Goal: Navigation & Orientation: Find specific page/section

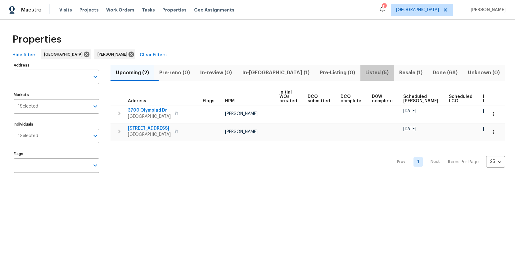
click at [364, 71] on span "Listed (5)" at bounding box center [377, 72] width 26 height 9
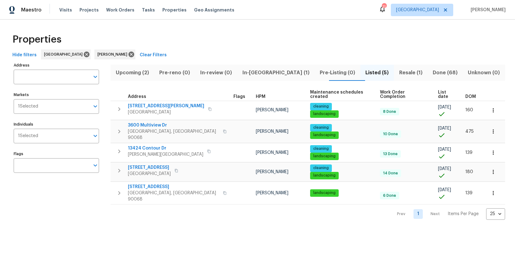
click at [398, 70] on span "Resale (1)" at bounding box center [411, 72] width 26 height 9
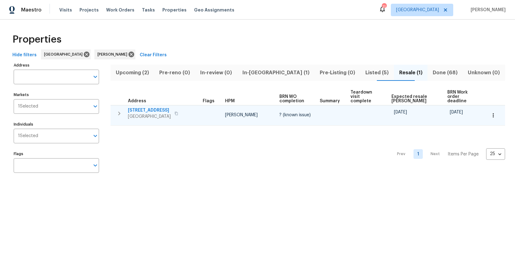
click at [144, 113] on span "[GEOGRAPHIC_DATA]" at bounding box center [149, 116] width 43 height 6
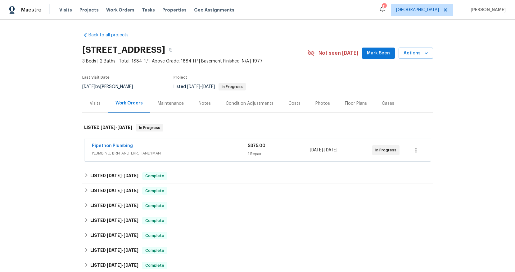
click at [150, 147] on div "Pipethon Plumbing" at bounding box center [170, 146] width 156 height 7
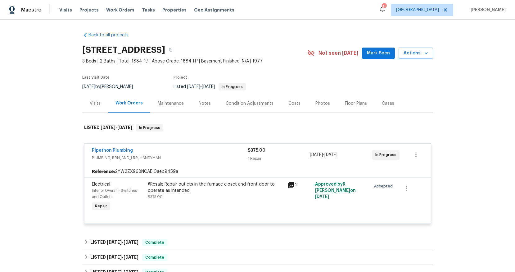
click at [291, 182] on icon at bounding box center [291, 185] width 6 height 6
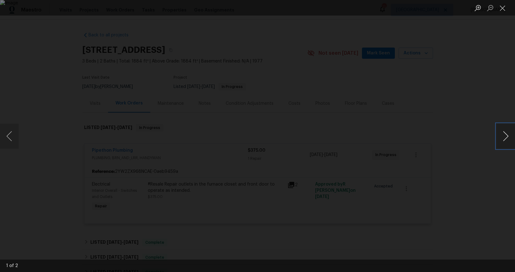
click at [504, 135] on button "Next image" at bounding box center [506, 136] width 19 height 25
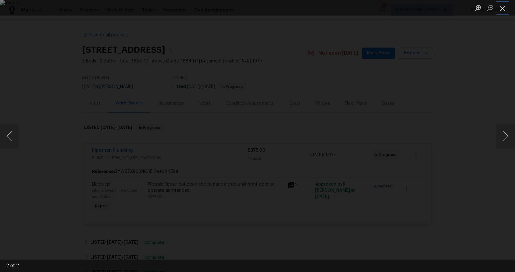
click at [501, 10] on button "Close lightbox" at bounding box center [503, 7] width 12 height 11
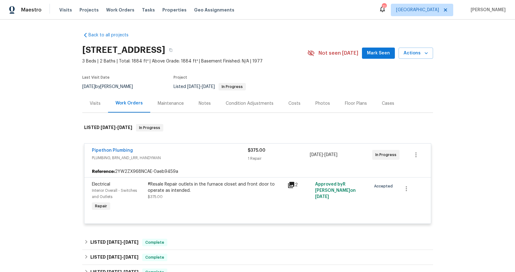
click at [437, 85] on div "Back to all projects 12515 Cedar Ave, Hawthorne, CA 90250 3 Beds | 2 Baths | To…" at bounding box center [257, 146] width 515 height 252
click at [199, 105] on div "Notes" at bounding box center [205, 103] width 12 height 6
